Goal: Find specific page/section: Find specific page/section

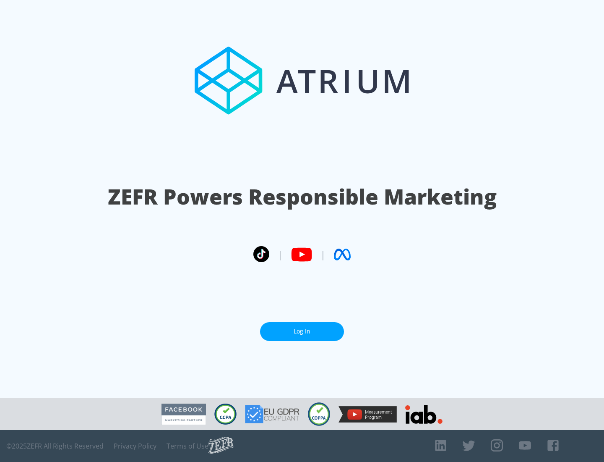
click at [302, 328] on link "Log In" at bounding box center [302, 331] width 84 height 19
